Goal: Information Seeking & Learning: Learn about a topic

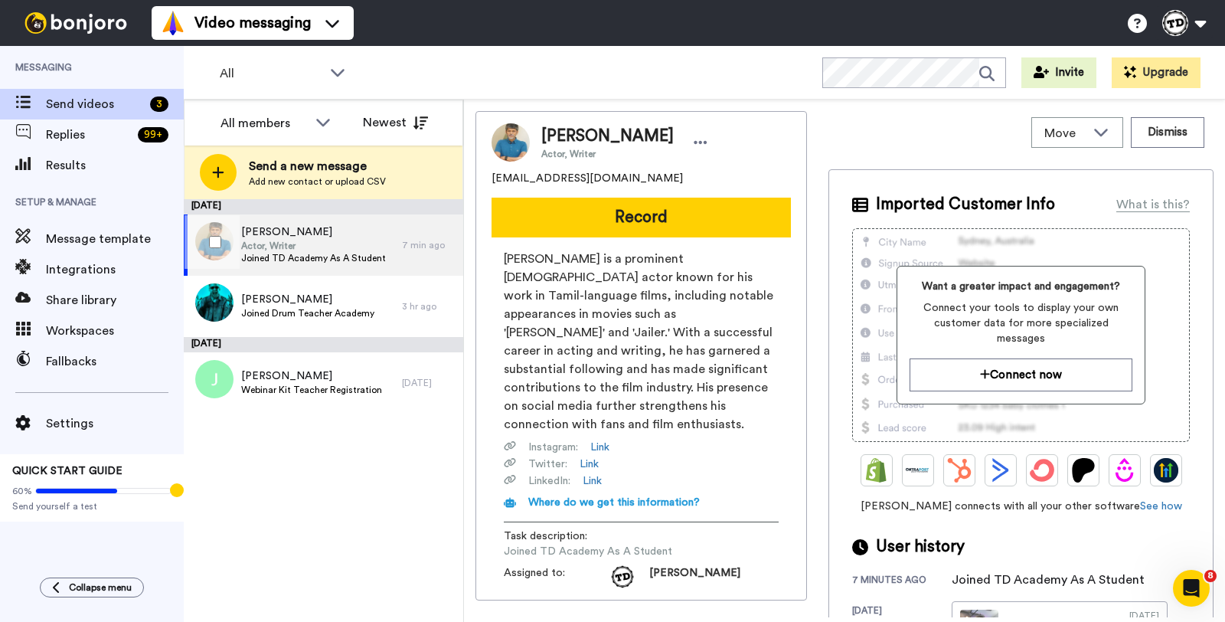
click at [309, 236] on span "[PERSON_NAME]" at bounding box center [313, 231] width 145 height 15
click at [305, 237] on span "[PERSON_NAME]" at bounding box center [313, 231] width 145 height 15
click at [1157, 125] on button "Dismiss" at bounding box center [1168, 132] width 74 height 31
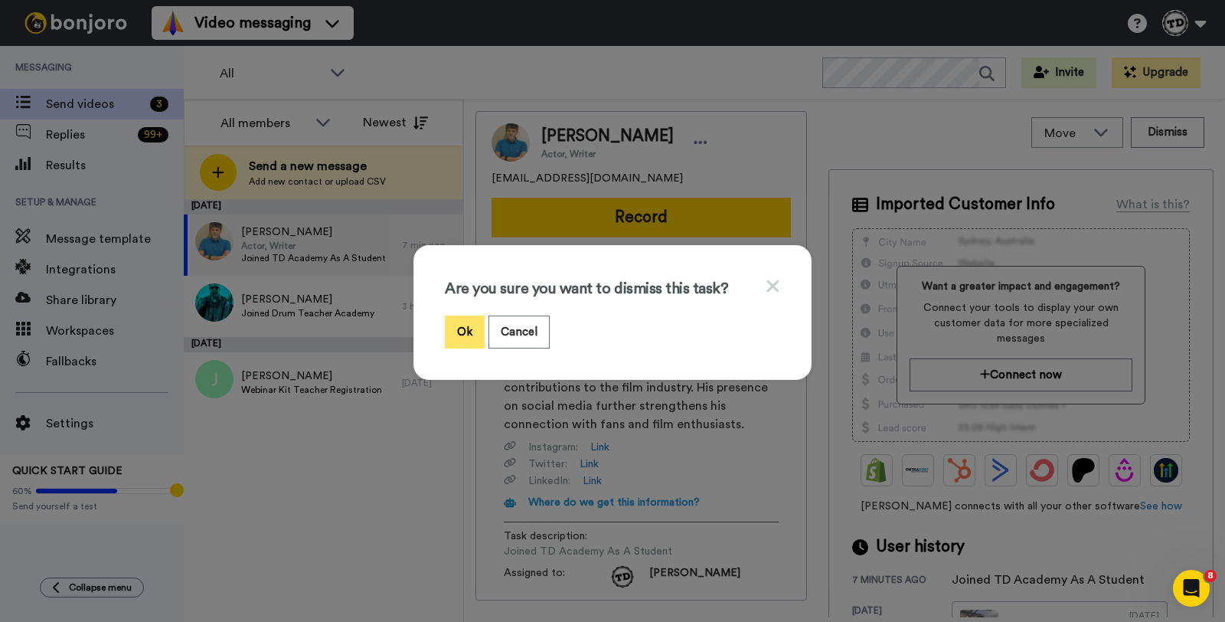
click at [456, 338] on button "Ok" at bounding box center [465, 332] width 40 height 33
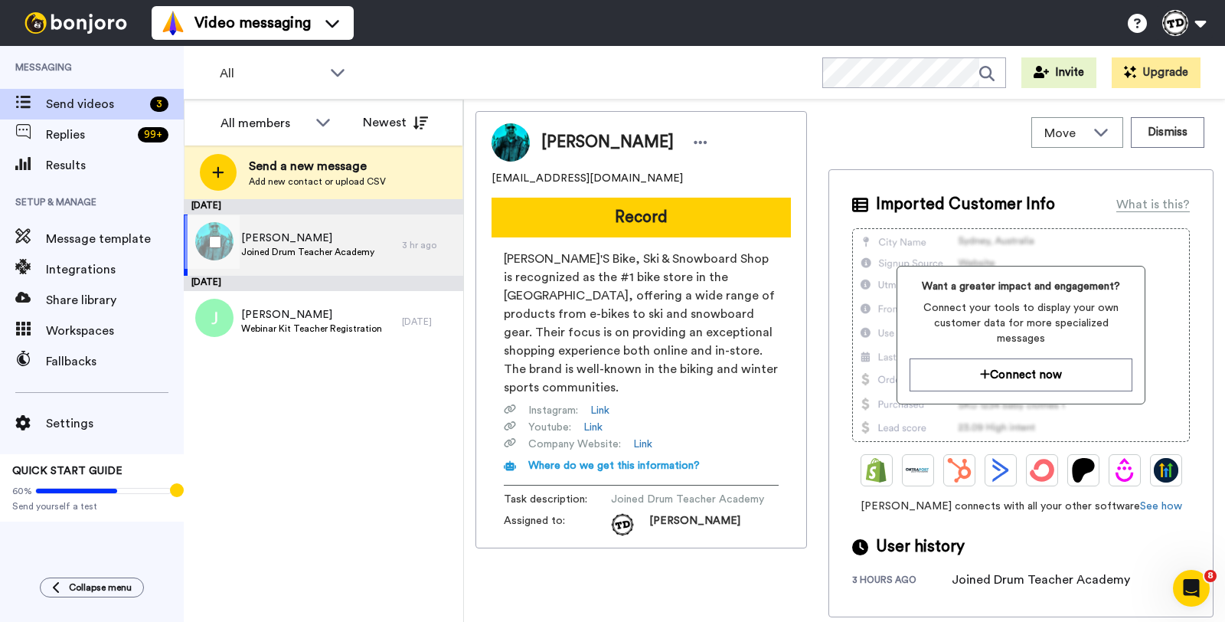
click at [290, 240] on span "[PERSON_NAME]" at bounding box center [307, 237] width 133 height 15
click at [514, 142] on img at bounding box center [511, 142] width 38 height 38
click at [1185, 131] on button "Dismiss" at bounding box center [1168, 132] width 74 height 31
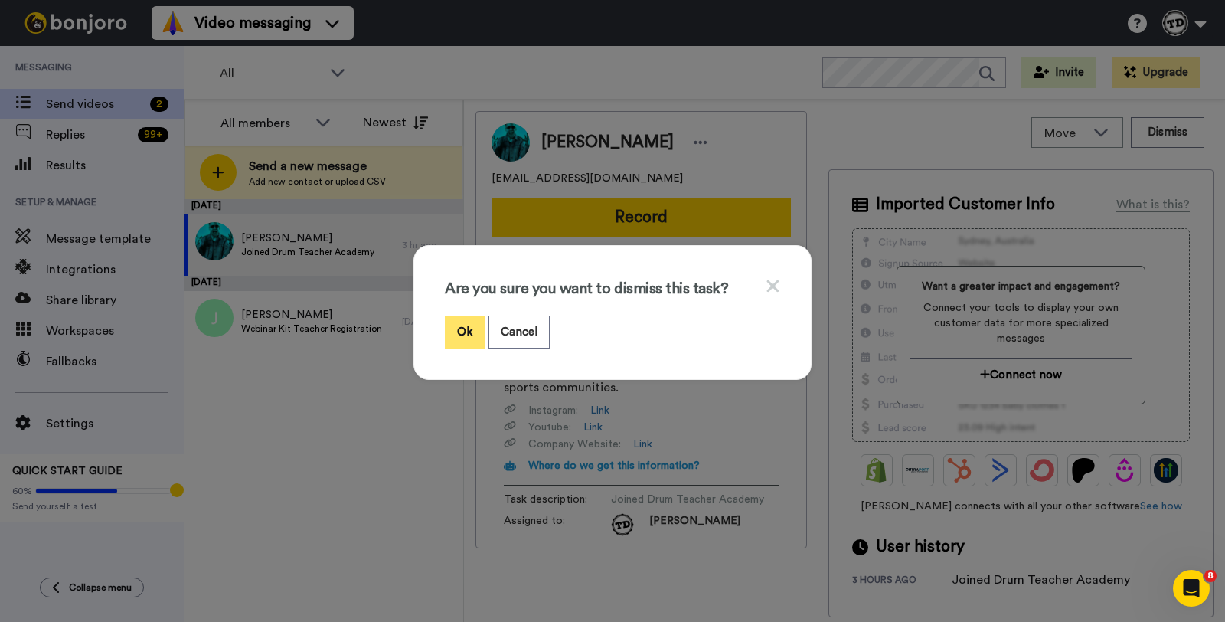
click at [472, 331] on button "Ok" at bounding box center [465, 332] width 40 height 33
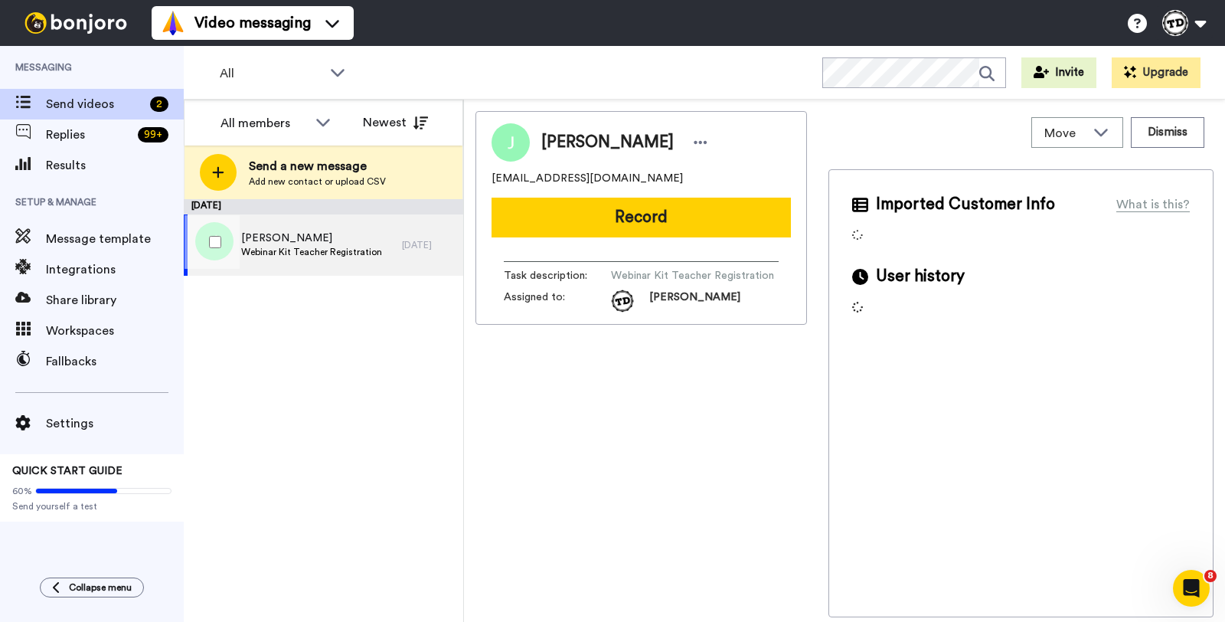
click at [299, 252] on span "Webinar Kit Teacher Registration" at bounding box center [311, 252] width 141 height 12
